Goal: Task Accomplishment & Management: Use online tool/utility

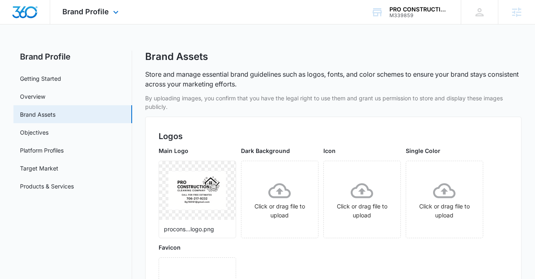
click at [27, 11] on img "Dashboard" at bounding box center [25, 12] width 26 height 12
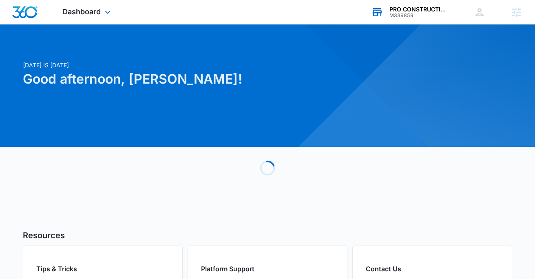
click at [400, 15] on div "M339859" at bounding box center [420, 16] width 60 height 6
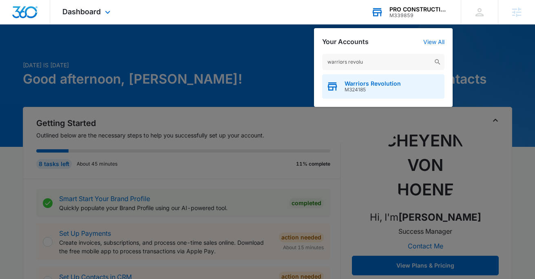
type input "warriors revolu"
click at [354, 84] on span "Warriors Revolution" at bounding box center [373, 83] width 56 height 7
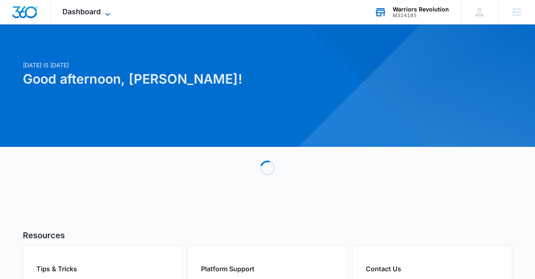
click at [96, 9] on span "Dashboard" at bounding box center [81, 11] width 38 height 9
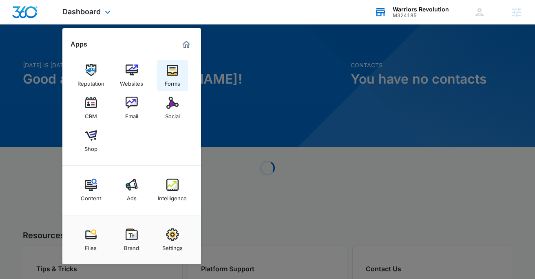
click at [178, 82] on div "Forms" at bounding box center [173, 81] width 16 height 11
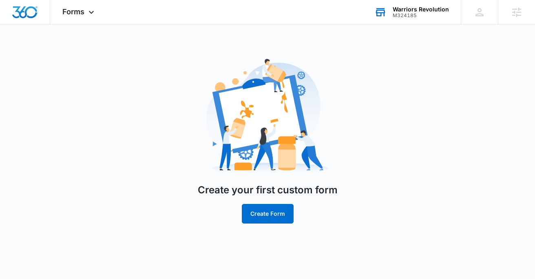
click at [222, 35] on div "Forms Apps Reputation Websites Forms CRM Email Social Shop Content Ads Intellig…" at bounding box center [267, 116] width 535 height 233
click at [147, 82] on div "Create your first custom form Create Form" at bounding box center [267, 142] width 327 height 183
